Goal: Task Accomplishment & Management: Complete application form

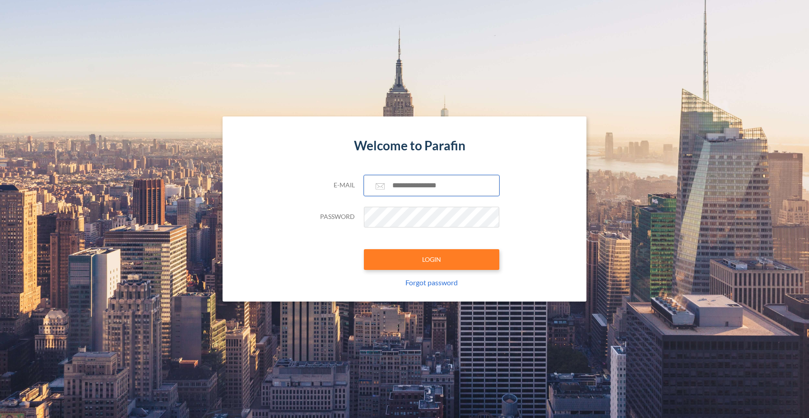
click at [431, 193] on input "text" at bounding box center [431, 185] width 135 height 21
type input "**********"
click at [401, 262] on button "LOGIN" at bounding box center [431, 259] width 135 height 21
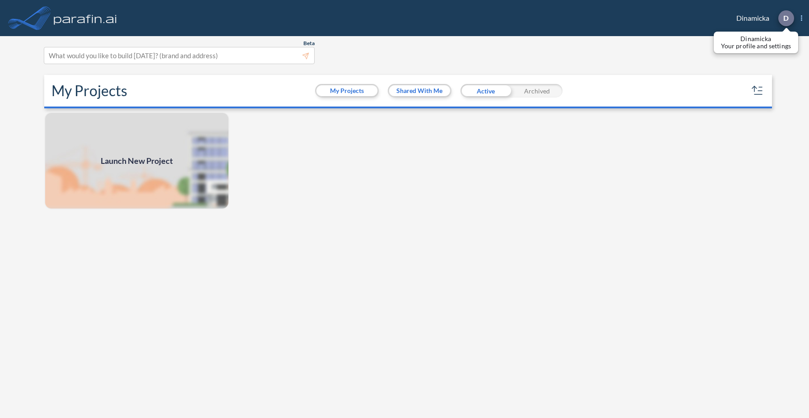
click at [783, 22] on div at bounding box center [786, 18] width 16 height 16
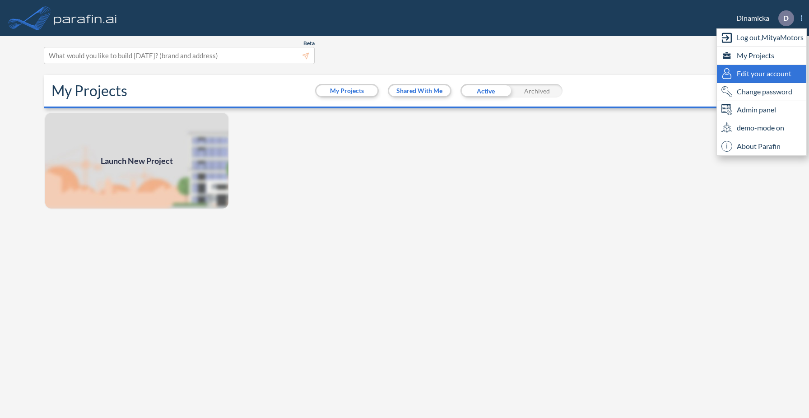
click at [767, 74] on span "Edit your account" at bounding box center [764, 73] width 55 height 11
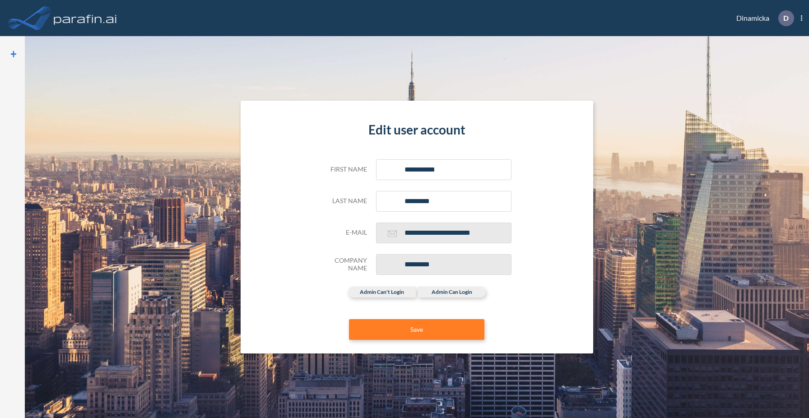
click at [12, 52] on rect at bounding box center [13, 54] width 16 height 16
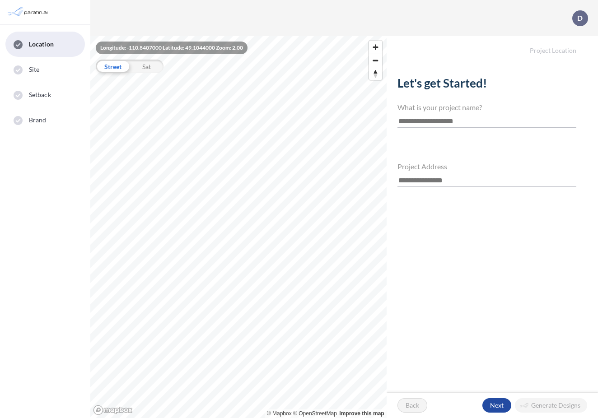
click at [32, 14] on img at bounding box center [29, 12] width 44 height 17
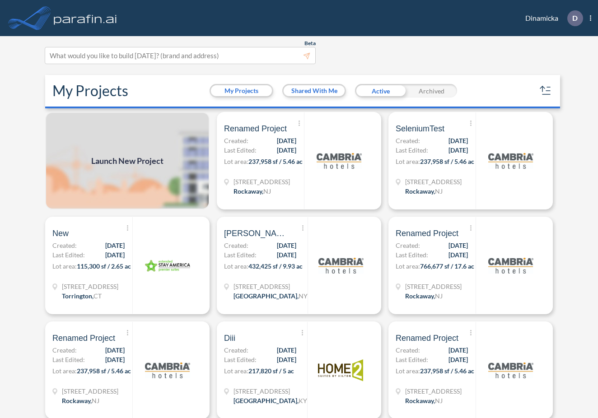
click at [302, 157] on div "Show More Created with sketchtool. Archive Reports Share a copy Renamed Project…" at bounding box center [264, 160] width 80 height 97
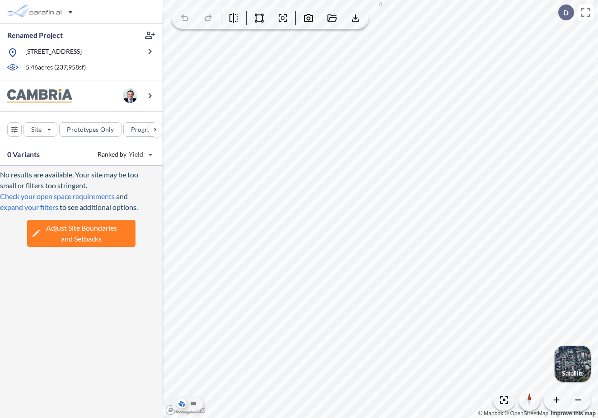
click at [156, 137] on div "Site Prototypes Only Program Keys Floors Height FAR Room mix Budget" at bounding box center [81, 127] width 162 height 32
click at [155, 132] on div "button" at bounding box center [155, 129] width 14 height 14
click at [174, 133] on div "button" at bounding box center [196, 129] width 44 height 14
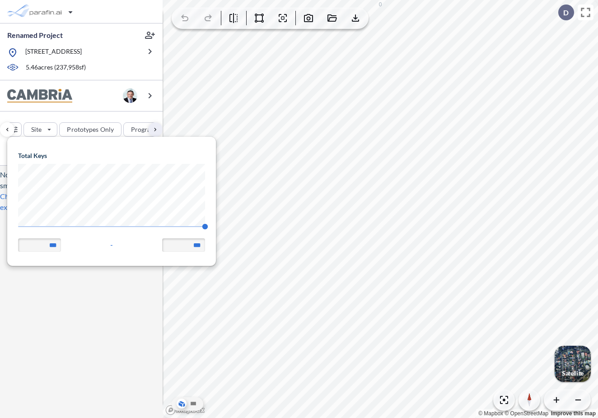
click at [3, 225] on body "Renamed Project [STREET_ADDRESS] 5.46 acres ( 237,958 sf) Site Prototypes Only …" at bounding box center [299, 209] width 598 height 418
click at [75, 320] on div "No results are available. Your site may be too small or filters too stringent. …" at bounding box center [81, 292] width 162 height 252
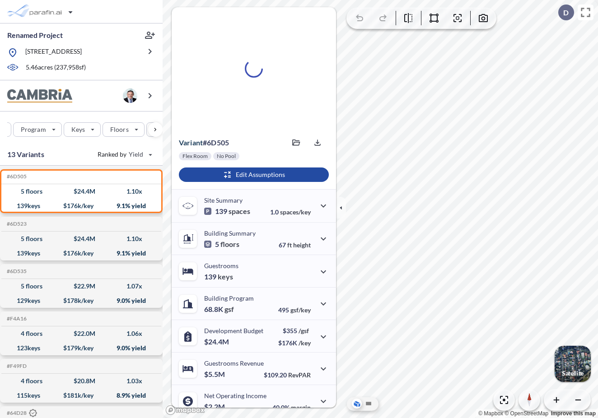
scroll to position [0, 0]
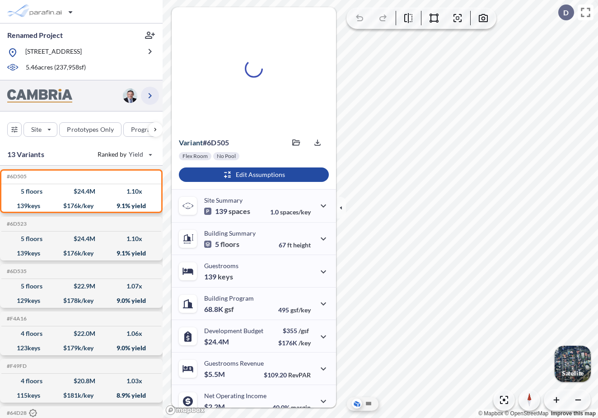
click at [150, 93] on icon "button" at bounding box center [149, 95] width 11 height 11
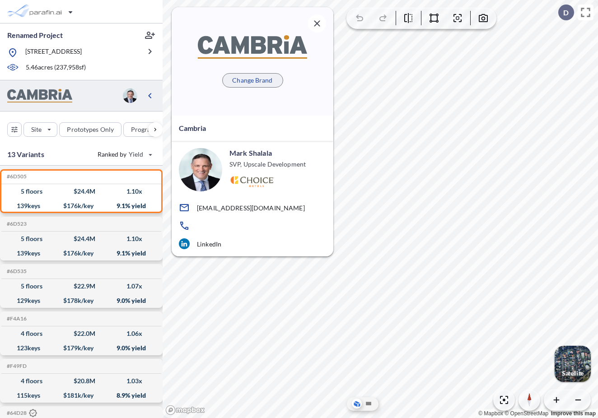
click at [268, 79] on p "Change Brand" at bounding box center [252, 80] width 40 height 9
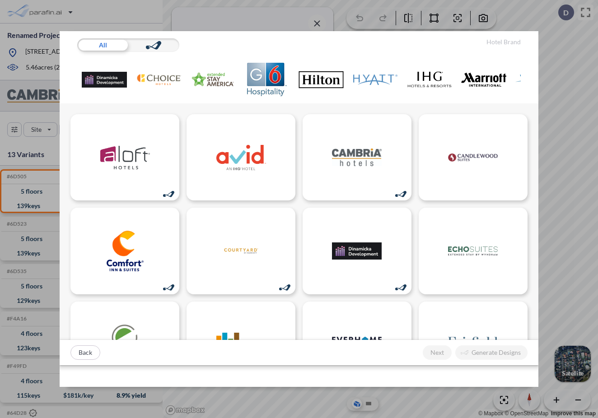
click at [508, 40] on h5 "Hotel Brand" at bounding box center [503, 42] width 34 height 8
click at [83, 352] on div "button" at bounding box center [85, 353] width 29 height 14
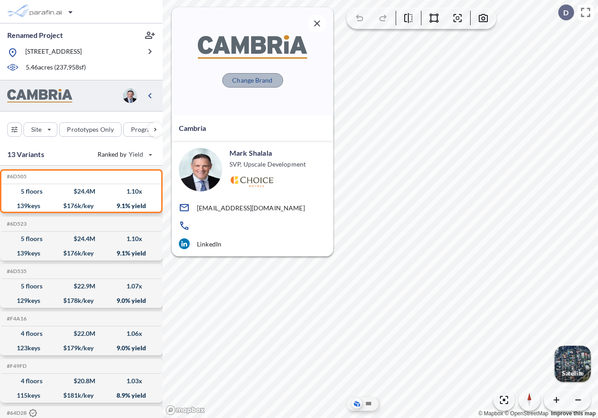
click at [268, 78] on p "Change Brand" at bounding box center [252, 80] width 40 height 9
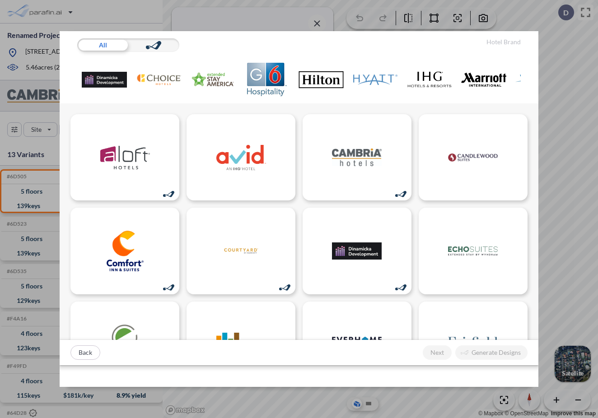
click at [592, 131] on div "All Hotel Brand Back Next Generate Designs" at bounding box center [299, 209] width 598 height 418
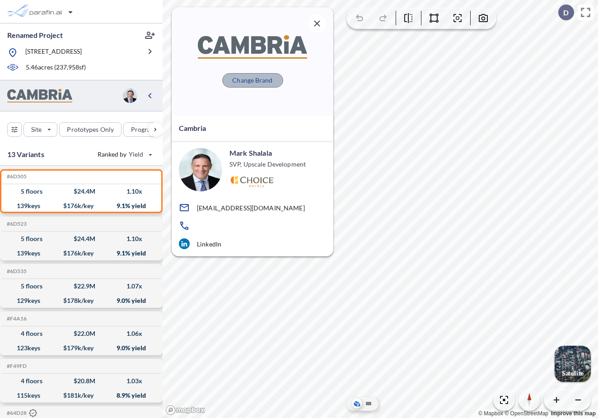
click at [257, 81] on p "Change Brand" at bounding box center [252, 80] width 40 height 9
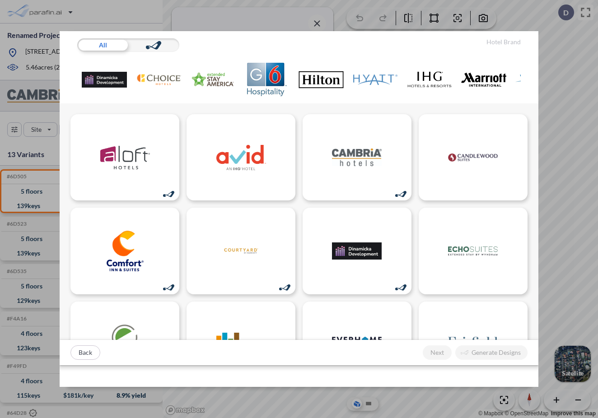
click at [545, 151] on div "All Hotel Brand Back Next Generate Designs" at bounding box center [299, 209] width 598 height 418
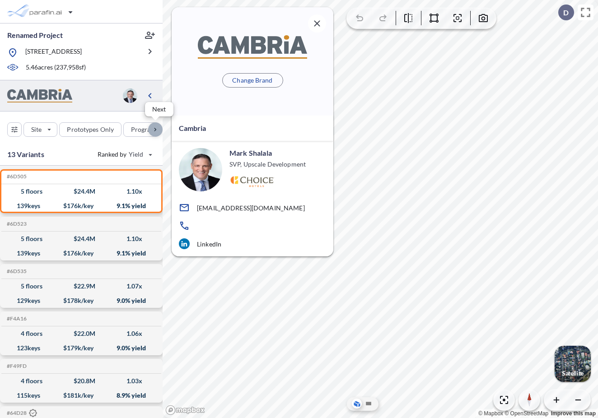
click at [156, 130] on div "button" at bounding box center [155, 129] width 14 height 14
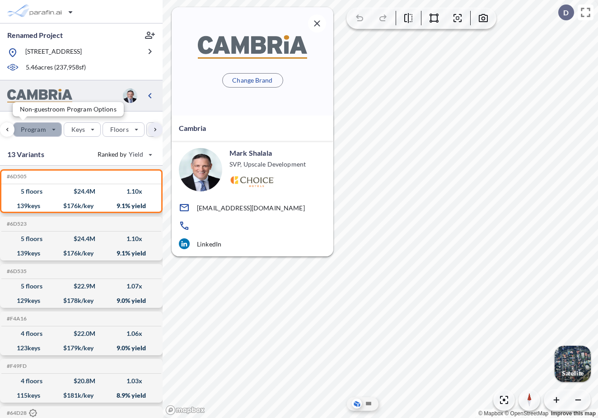
click at [19, 130] on div "button" at bounding box center [38, 130] width 48 height 14
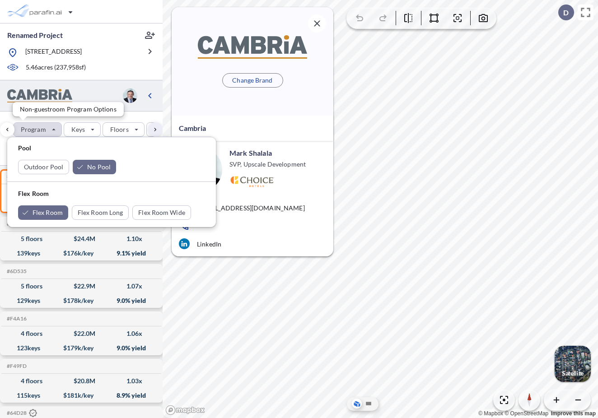
click at [19, 130] on div "button" at bounding box center [38, 130] width 48 height 14
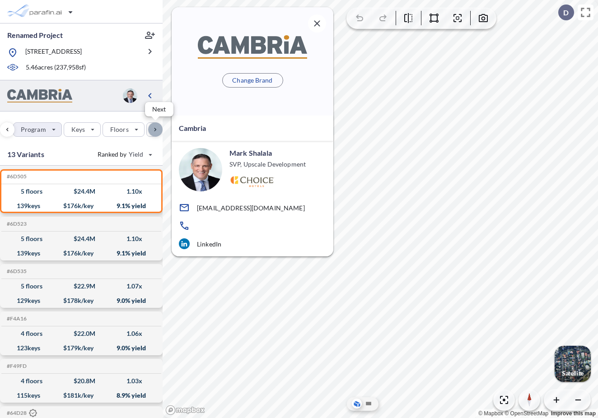
click at [155, 129] on div "button" at bounding box center [155, 129] width 14 height 14
click at [155, 129] on button "Budget" at bounding box center [137, 129] width 44 height 14
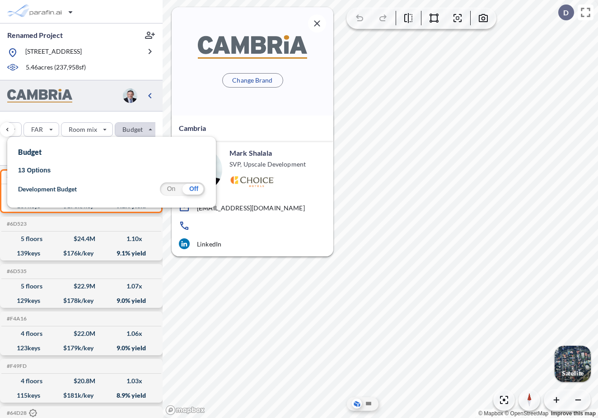
click at [155, 129] on button "Budget" at bounding box center [137, 129] width 44 height 14
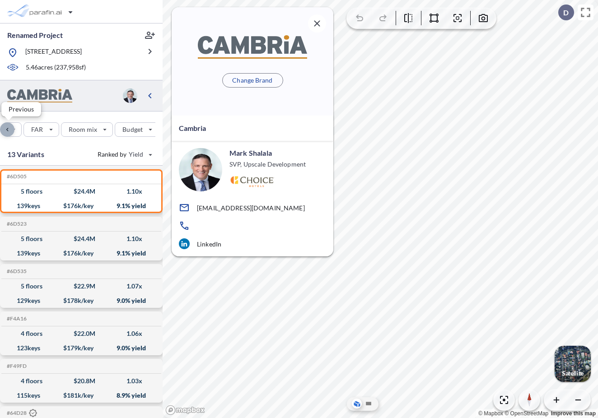
click at [6, 130] on div "button" at bounding box center [7, 129] width 14 height 14
click at [155, 130] on div "button" at bounding box center [155, 129] width 14 height 14
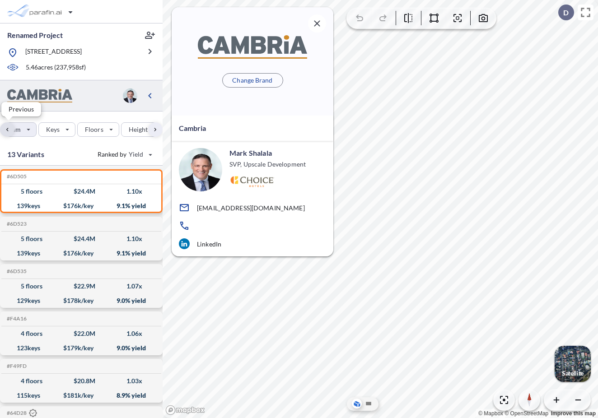
click at [8, 130] on div "button" at bounding box center [7, 129] width 14 height 14
click at [13, 130] on icon "button" at bounding box center [14, 129] width 14 height 14
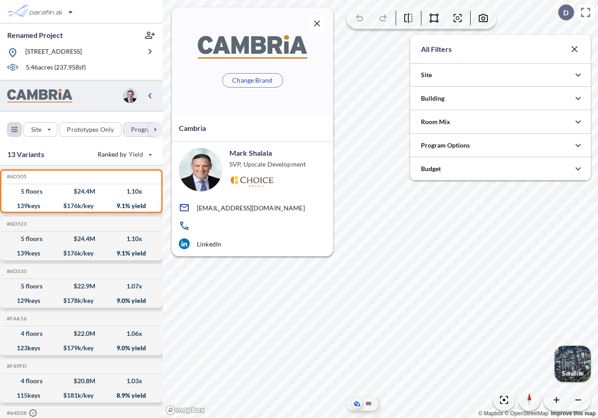
scroll to position [451335, 451155]
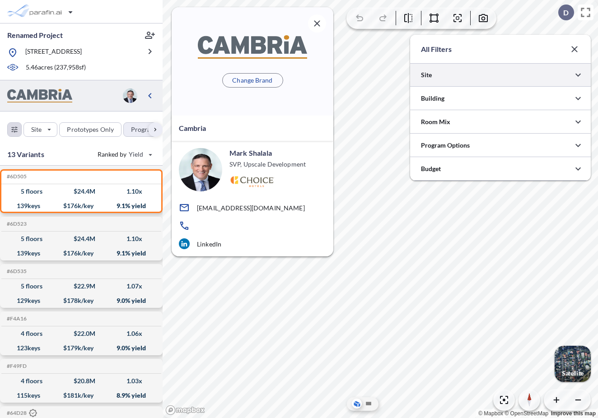
click at [447, 80] on div at bounding box center [500, 74] width 181 height 23
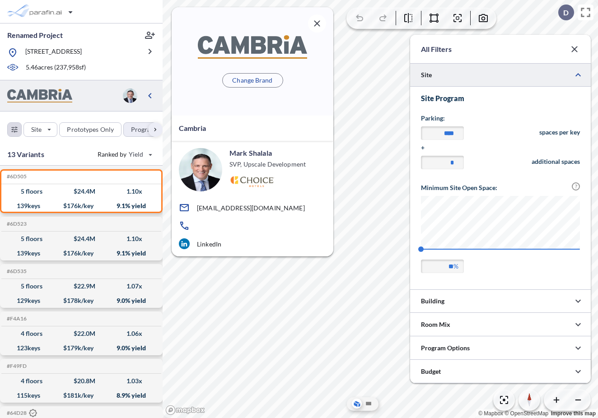
click at [447, 80] on div at bounding box center [500, 74] width 181 height 23
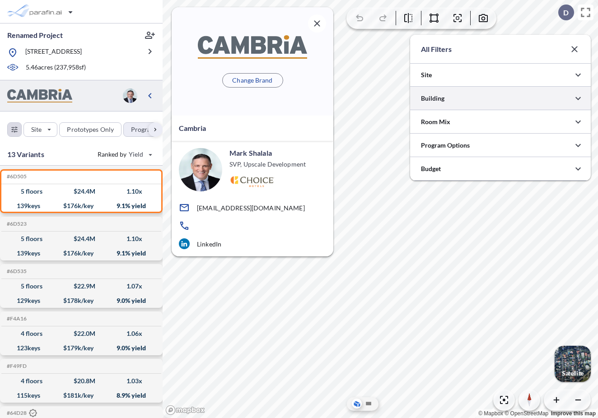
click at [450, 102] on div at bounding box center [500, 98] width 181 height 23
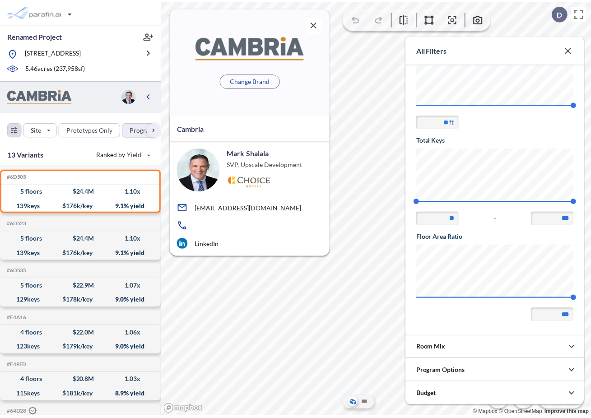
scroll to position [0, 0]
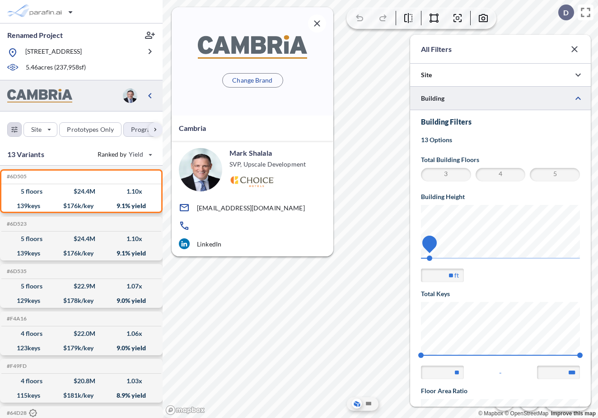
drag, startPoint x: 579, startPoint y: 256, endPoint x: 416, endPoint y: 255, distance: 162.9
click at [427, 255] on span "46" at bounding box center [429, 257] width 5 height 5
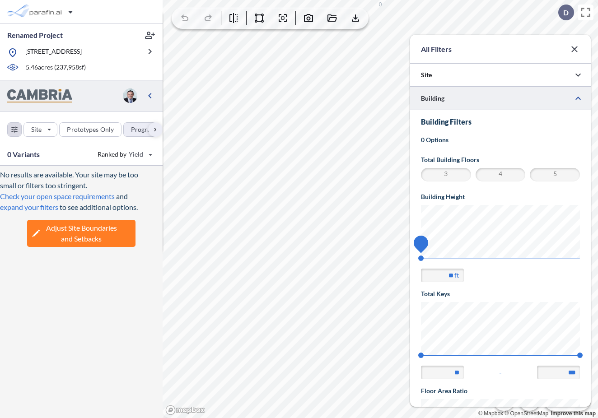
drag, startPoint x: 421, startPoint y: 256, endPoint x: 635, endPoint y: 264, distance: 213.6
click at [598, 264] on html "Renamed Project [STREET_ADDRESS] 5.46 acres ( 237,958 sf) Site Prototypes Only …" at bounding box center [299, 209] width 598 height 418
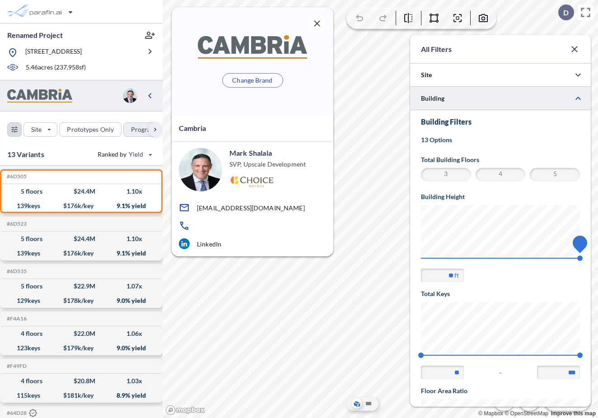
drag, startPoint x: 580, startPoint y: 259, endPoint x: 454, endPoint y: 256, distance: 125.0
click at [577, 256] on span "67.56" at bounding box center [579, 257] width 5 height 5
drag, startPoint x: 516, startPoint y: 256, endPoint x: 582, endPoint y: 261, distance: 66.1
click at [523, 261] on span "59" at bounding box center [519, 257] width 5 height 5
type input "**"
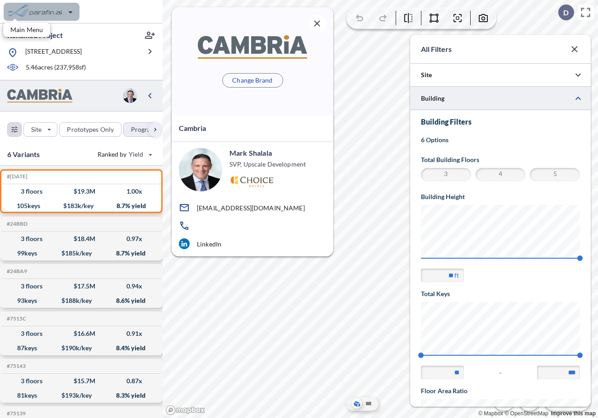
click at [45, 7] on div "button" at bounding box center [42, 12] width 76 height 18
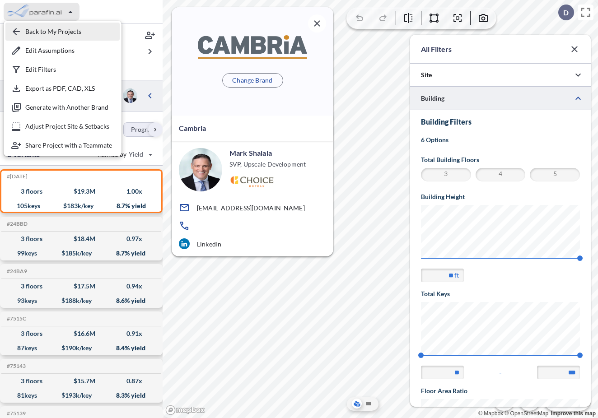
click at [48, 33] on div "button" at bounding box center [62, 32] width 114 height 18
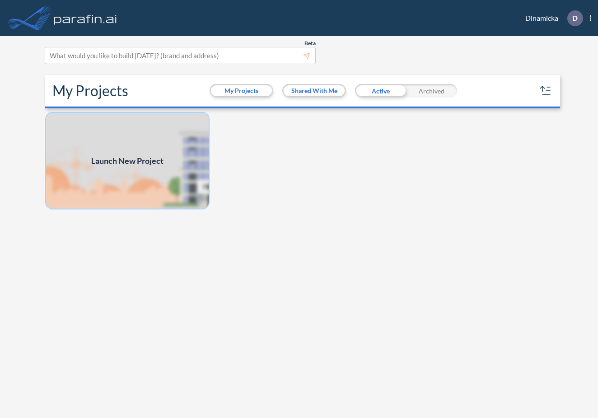
click at [133, 144] on img at bounding box center [127, 160] width 164 height 97
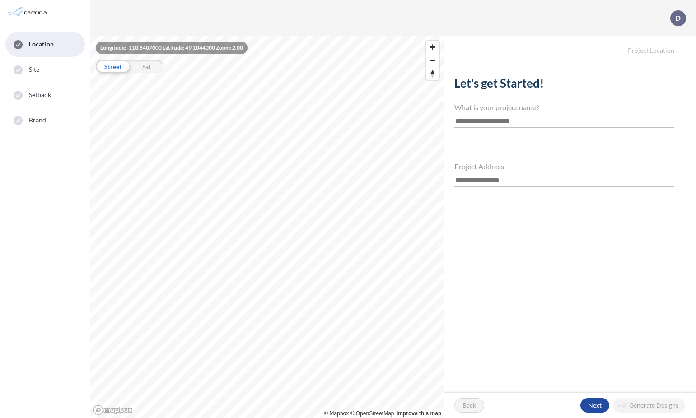
click at [494, 119] on input "text" at bounding box center [564, 122] width 220 height 12
type input "***"
click at [480, 176] on input "text" at bounding box center [564, 181] width 220 height 12
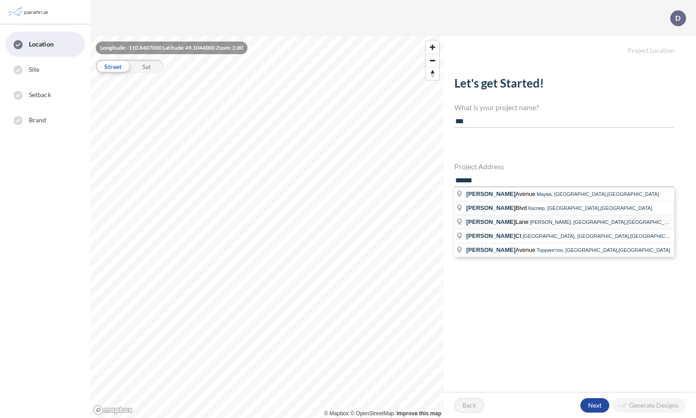
click at [489, 224] on span "[PERSON_NAME]" at bounding box center [498, 221] width 64 height 7
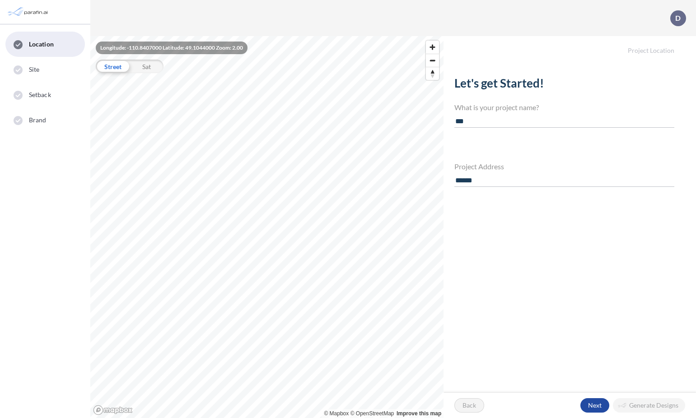
type input "**********"
click at [598, 403] on div "button" at bounding box center [594, 405] width 29 height 14
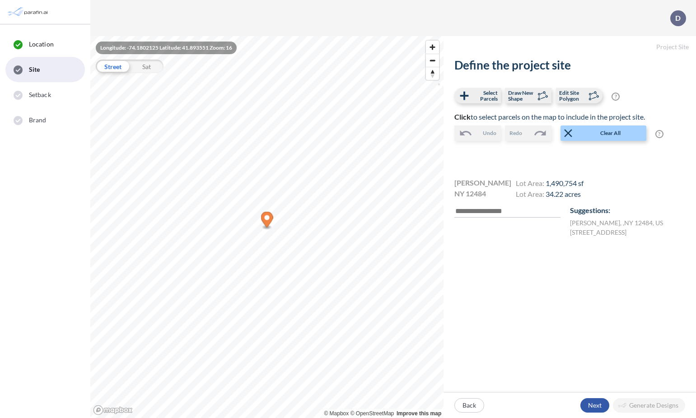
click at [592, 406] on div "button" at bounding box center [594, 405] width 29 height 14
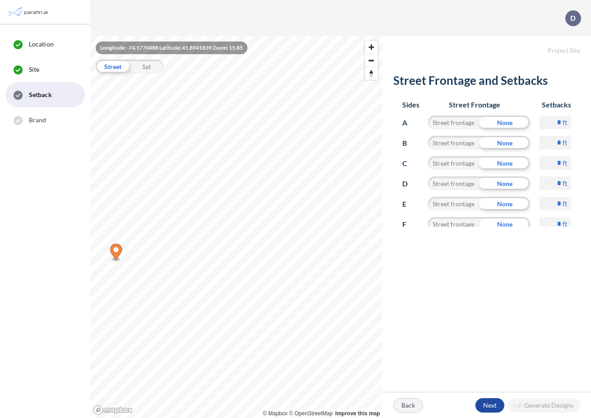
click at [411, 406] on div "button" at bounding box center [408, 406] width 29 height 14
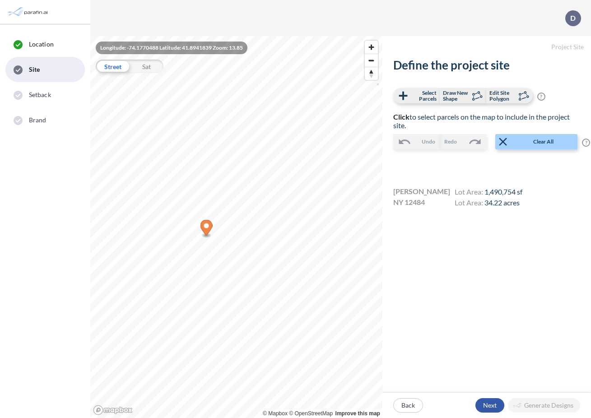
click at [487, 402] on div "button" at bounding box center [489, 405] width 29 height 14
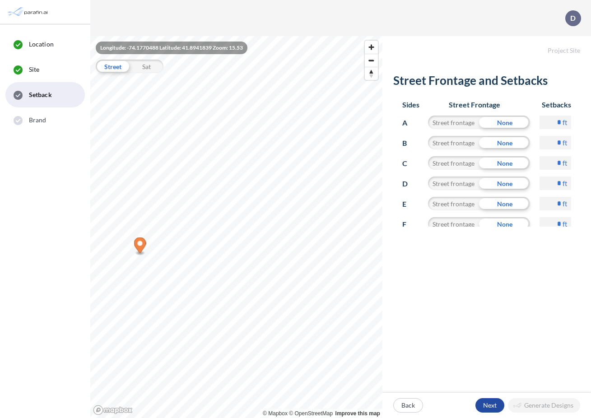
click at [456, 124] on div "Street frontage" at bounding box center [453, 123] width 51 height 14
click at [487, 406] on div "button" at bounding box center [489, 405] width 29 height 14
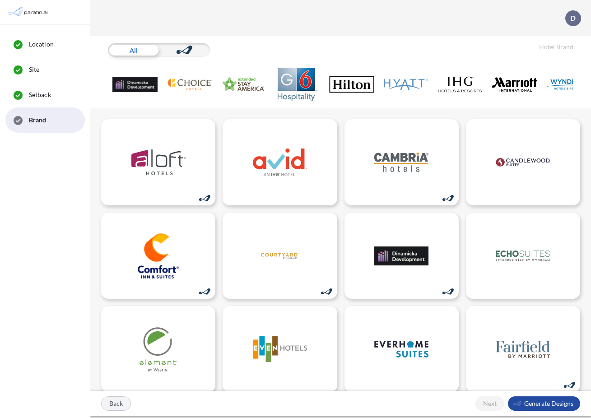
click at [117, 404] on div "button" at bounding box center [116, 404] width 29 height 14
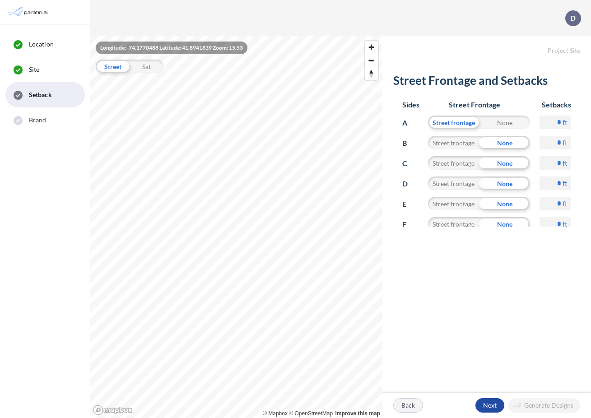
click at [408, 405] on div "button" at bounding box center [408, 406] width 29 height 14
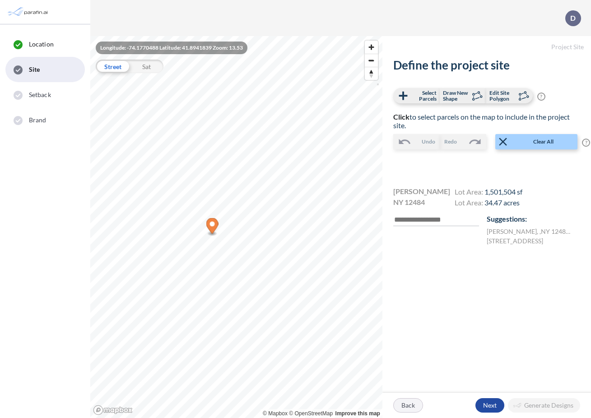
click at [403, 406] on div "button" at bounding box center [408, 406] width 29 height 14
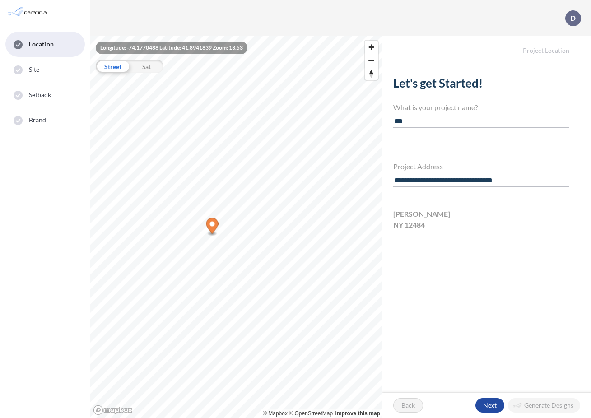
click at [470, 181] on input "**********" at bounding box center [481, 181] width 176 height 12
paste input "**********"
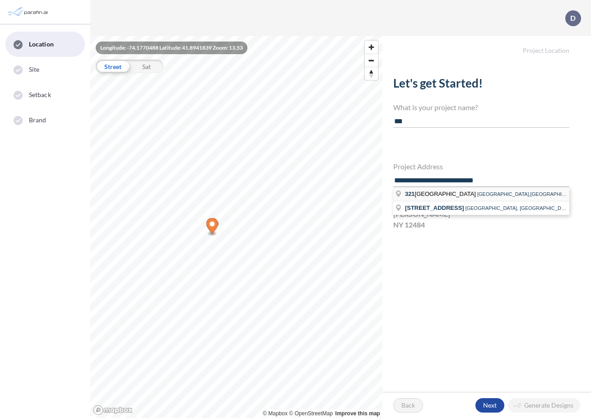
click at [477, 195] on span "[GEOGRAPHIC_DATA],[GEOGRAPHIC_DATA]" at bounding box center [529, 193] width 105 height 5
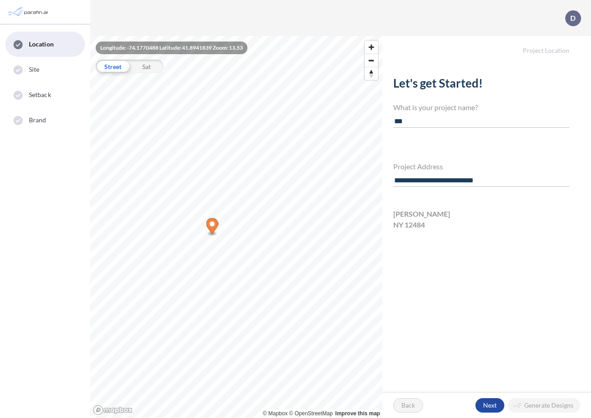
type input "**********"
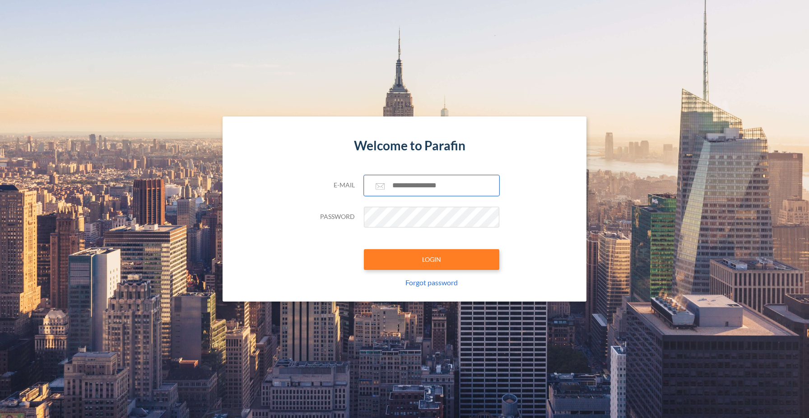
click at [412, 183] on input "text" at bounding box center [431, 185] width 135 height 21
type input "**********"
click at [437, 263] on button "LOGIN" at bounding box center [431, 259] width 135 height 21
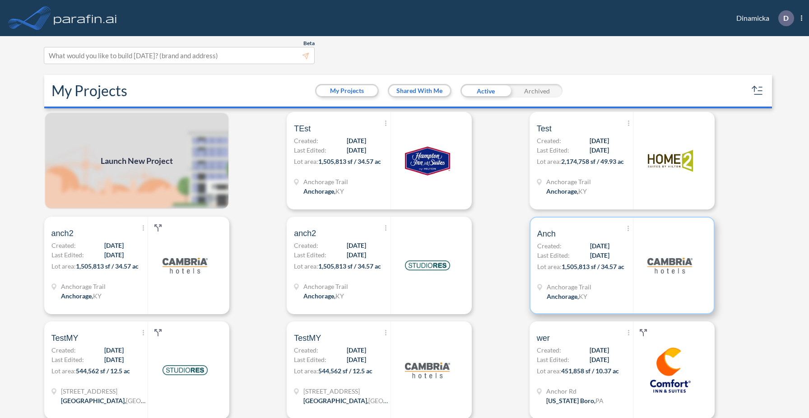
click at [591, 273] on p "Lot area: 1,505,813 sf / 34.57 ac" at bounding box center [585, 268] width 96 height 13
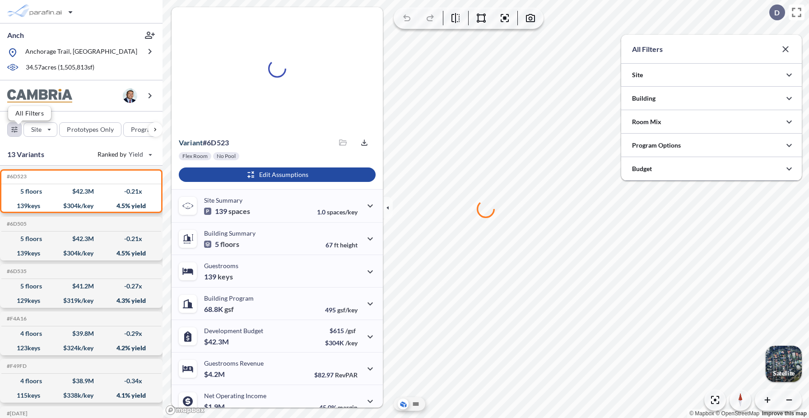
scroll to position [451335, 451155]
click at [651, 102] on div at bounding box center [711, 98] width 181 height 23
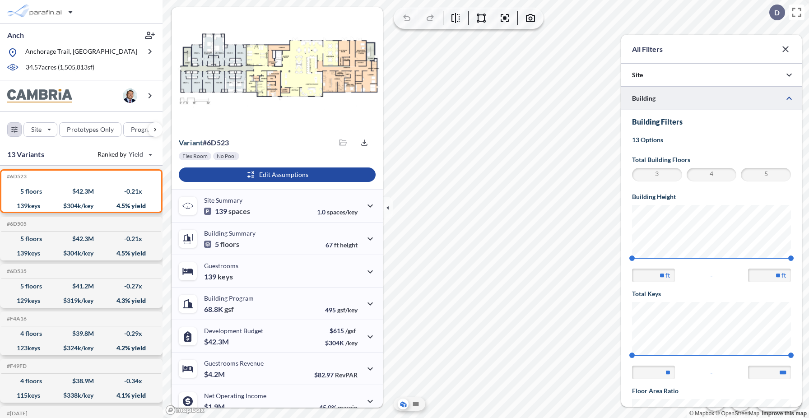
scroll to position [380, 181]
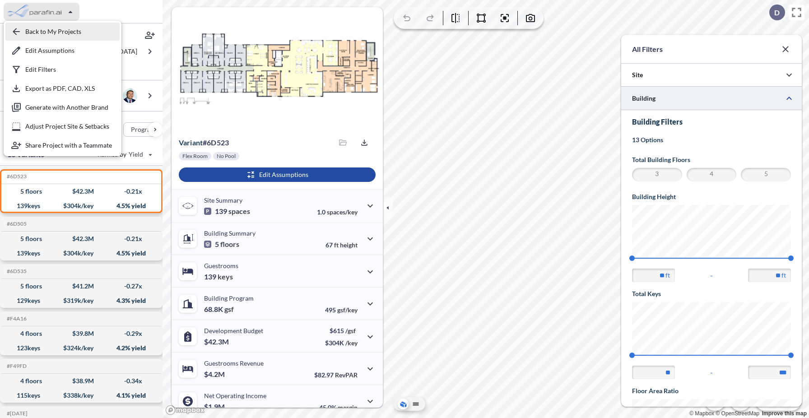
click at [57, 32] on div "button" at bounding box center [62, 32] width 114 height 18
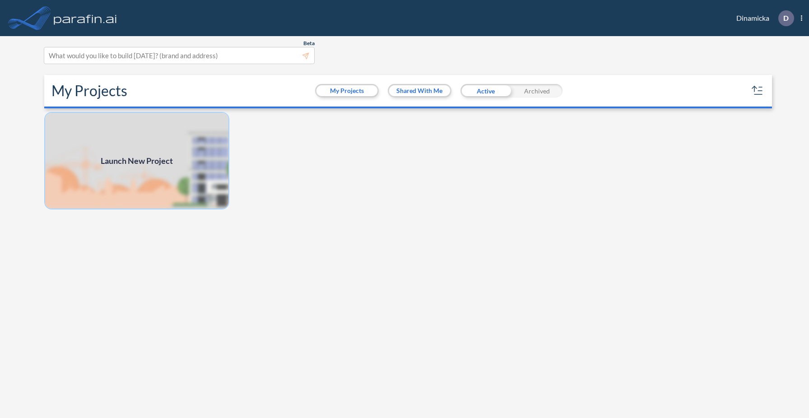
click at [132, 144] on img at bounding box center [136, 160] width 185 height 97
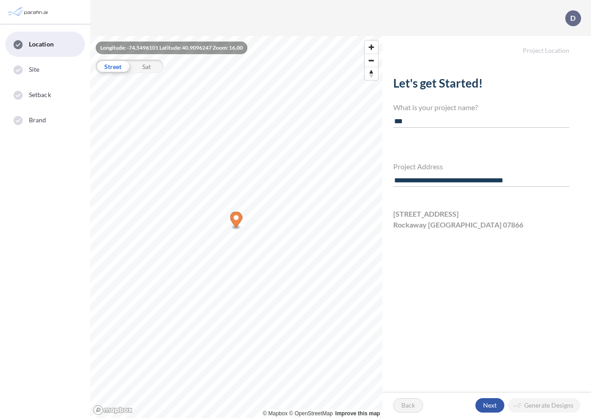
click at [491, 405] on div "button" at bounding box center [489, 405] width 29 height 14
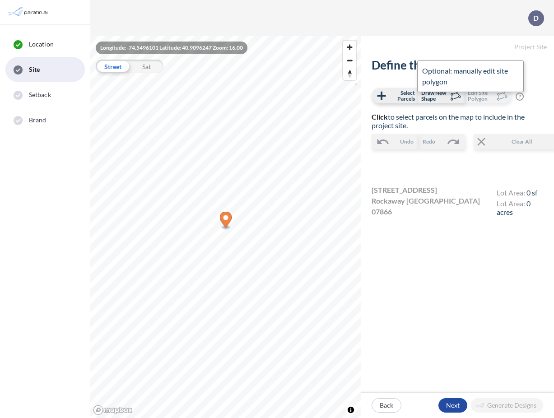
click at [519, 98] on span "?" at bounding box center [519, 97] width 8 height 8
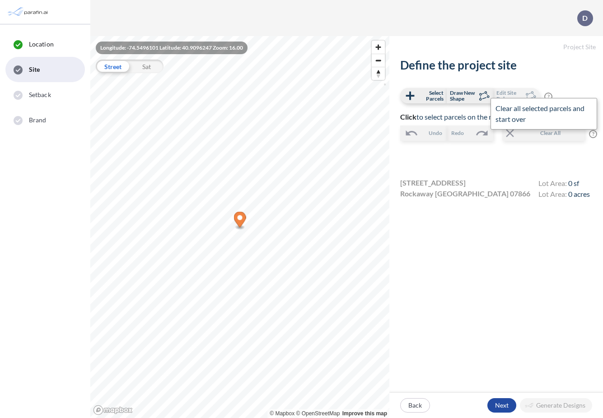
click at [590, 138] on span "?" at bounding box center [593, 134] width 8 height 8
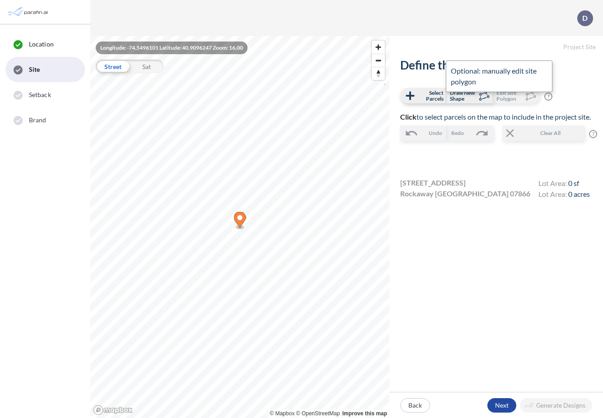
click at [549, 97] on span "?" at bounding box center [548, 97] width 8 height 8
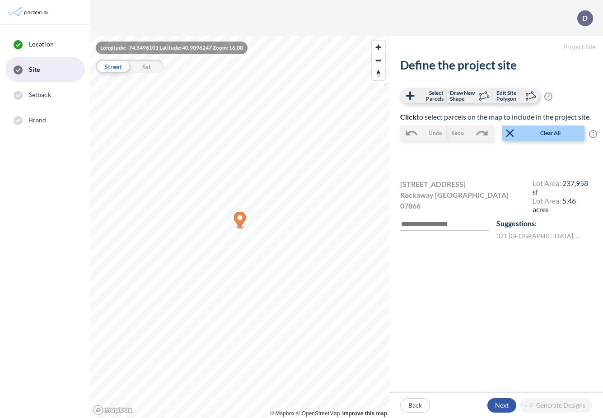
click at [503, 403] on div "button" at bounding box center [501, 405] width 29 height 14
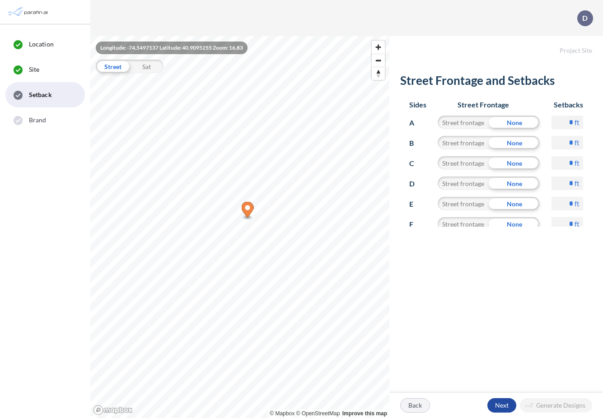
click at [418, 403] on div "button" at bounding box center [414, 406] width 29 height 14
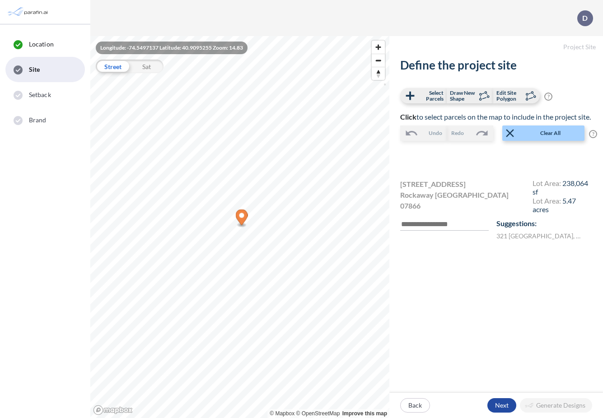
click at [424, 225] on input "text" at bounding box center [444, 224] width 88 height 12
paste input "**********"
click at [426, 234] on span "[GEOGRAPHIC_DATA]" at bounding box center [443, 237] width 63 height 7
type input "**********"
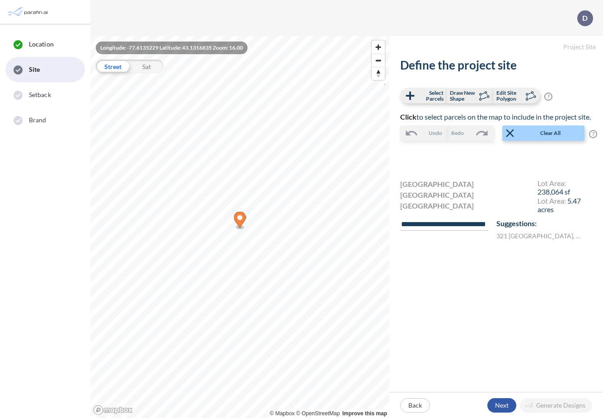
click at [504, 403] on div "button" at bounding box center [501, 405] width 29 height 14
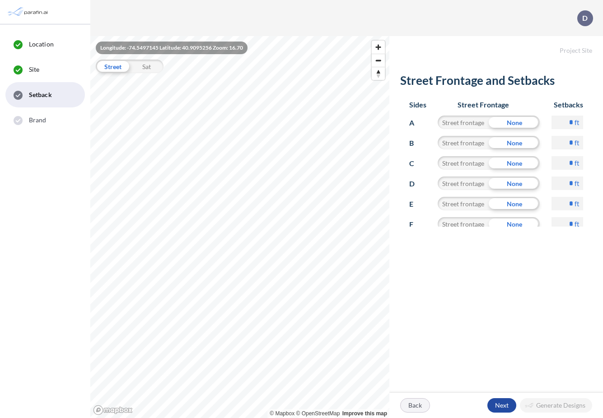
click at [418, 403] on div "button" at bounding box center [414, 406] width 29 height 14
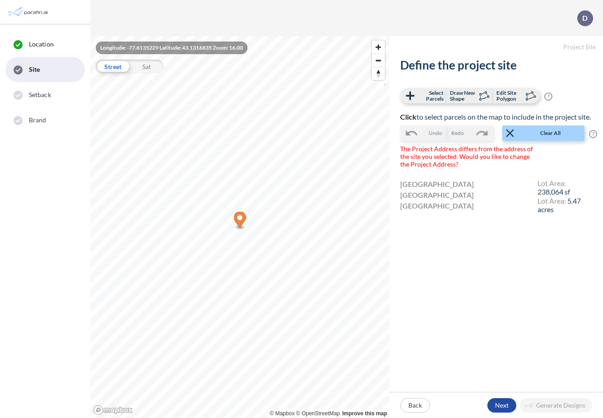
click at [241, 221] on icon "Map marker" at bounding box center [240, 220] width 12 height 16
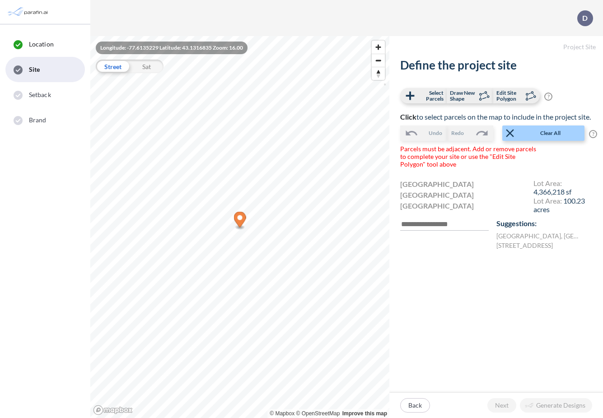
click at [36, 93] on span "Setback" at bounding box center [40, 94] width 22 height 9
click at [411, 404] on div "button" at bounding box center [414, 406] width 29 height 14
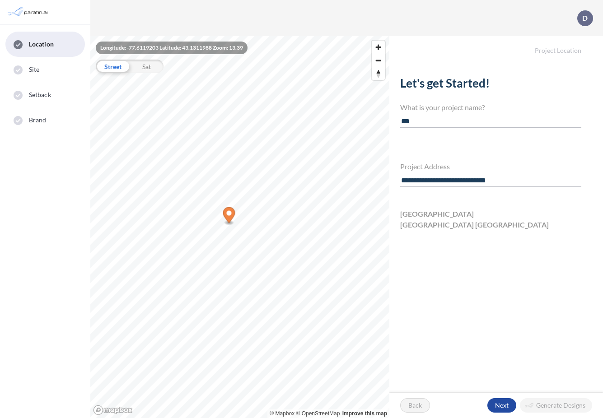
click at [482, 178] on input "**********" at bounding box center [490, 181] width 181 height 12
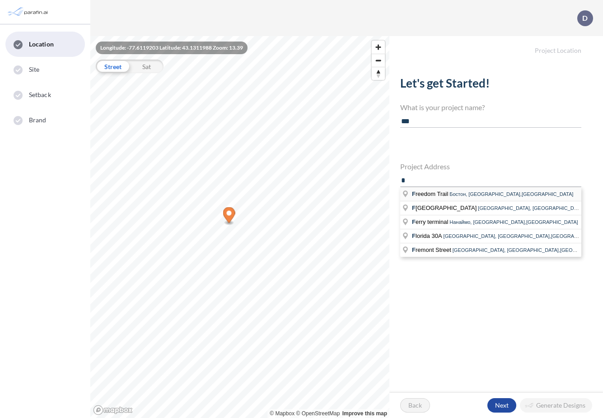
click at [451, 197] on li "F reedom Trail Бостон, Массачусетс,США" at bounding box center [490, 194] width 181 height 14
type input "**********"
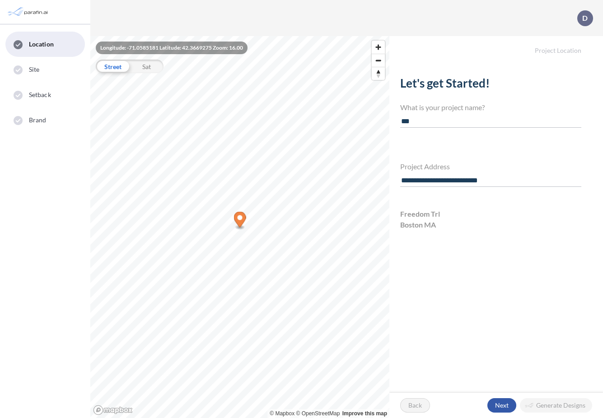
click at [501, 406] on div "button" at bounding box center [501, 405] width 29 height 14
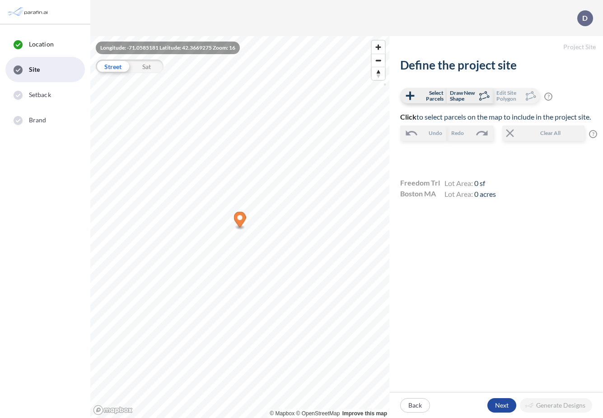
click at [241, 222] on icon "Map marker" at bounding box center [240, 220] width 12 height 16
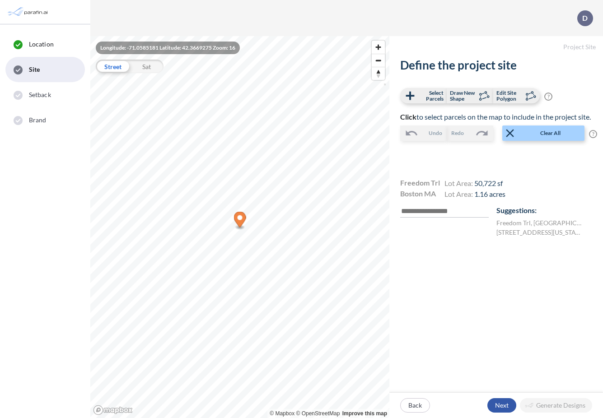
click at [509, 405] on div "button" at bounding box center [501, 405] width 29 height 14
